Goal: Task Accomplishment & Management: Use online tool/utility

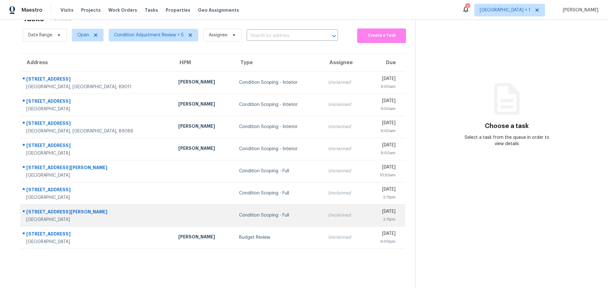
scroll to position [25, 0]
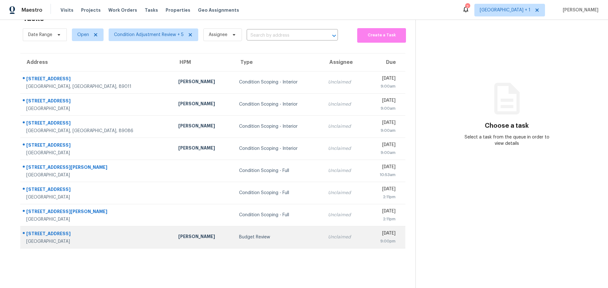
click at [180, 235] on div "[PERSON_NAME]" at bounding box center [203, 238] width 51 height 8
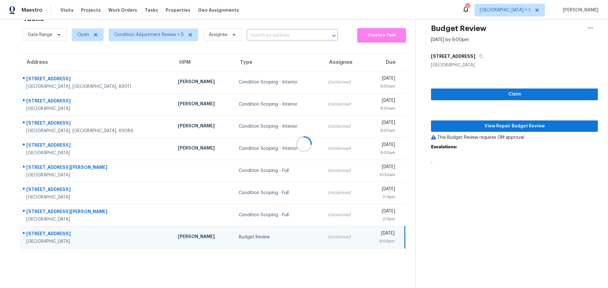
click at [533, 86] on div at bounding box center [304, 144] width 608 height 288
click at [519, 91] on span "Claim" at bounding box center [514, 95] width 157 height 8
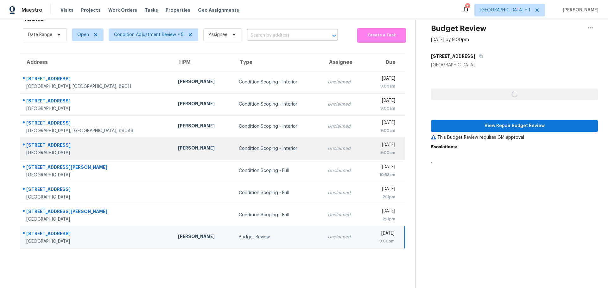
scroll to position [0, 0]
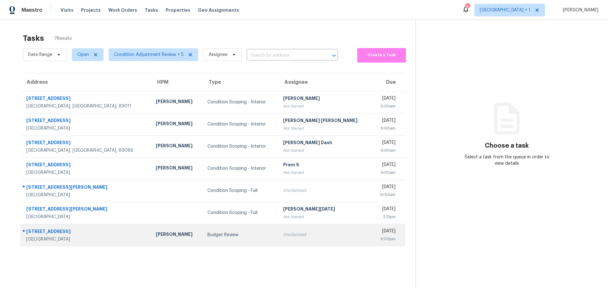
click at [152, 231] on td "[PERSON_NAME]" at bounding box center [177, 235] width 52 height 22
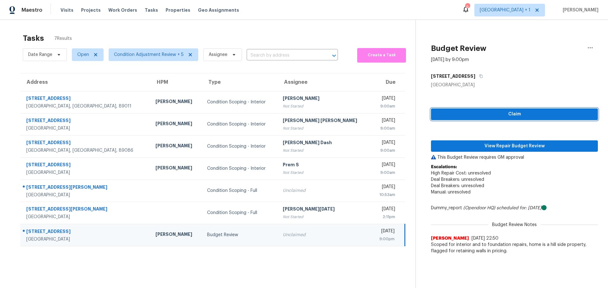
click at [508, 111] on span "Claim" at bounding box center [514, 115] width 157 height 8
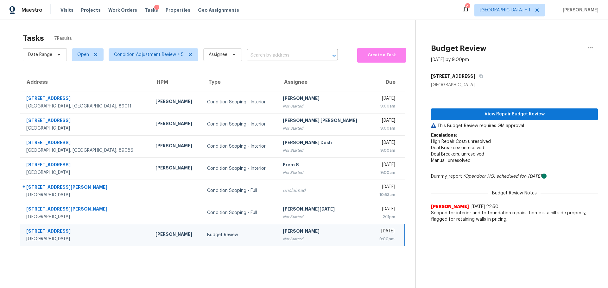
click at [520, 148] on p "Escalations: High Repair Cost: unresolved Deal Breakers: unresolved Deal Breake…" at bounding box center [514, 151] width 167 height 38
click at [464, 115] on span "View Repair Budget Review" at bounding box center [514, 115] width 157 height 8
